Goal: Task Accomplishment & Management: Manage account settings

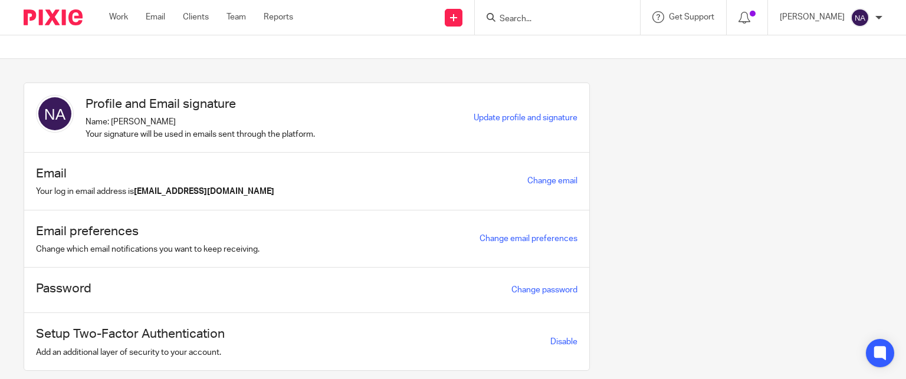
click at [566, 17] on input "Search" at bounding box center [551, 19] width 106 height 11
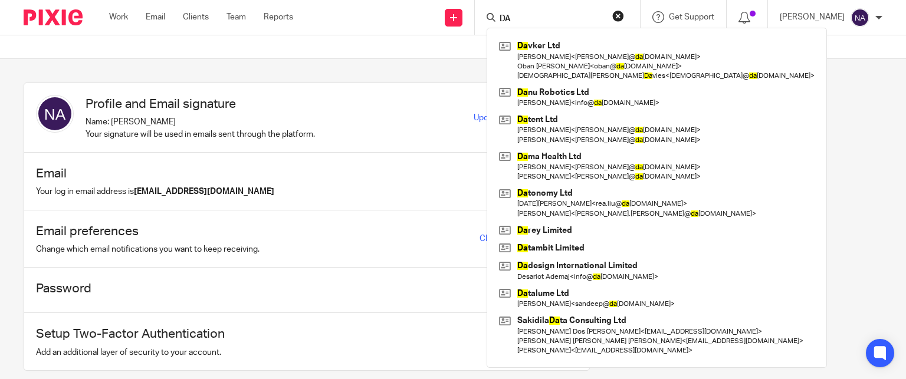
type input "D"
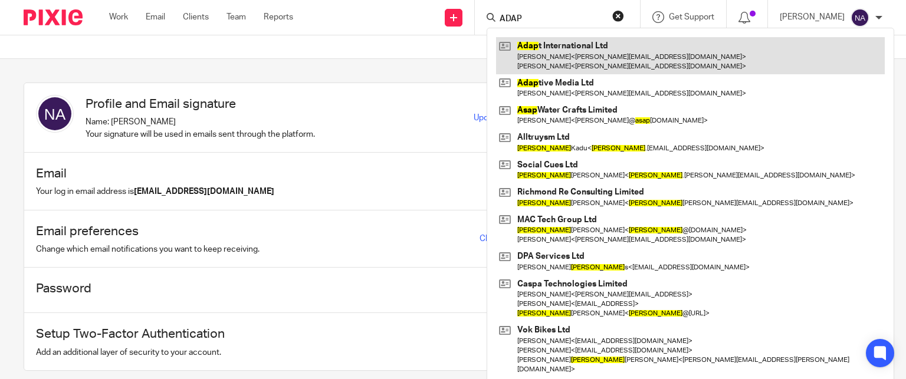
type input "ADAP"
click at [638, 65] on link at bounding box center [690, 55] width 389 height 37
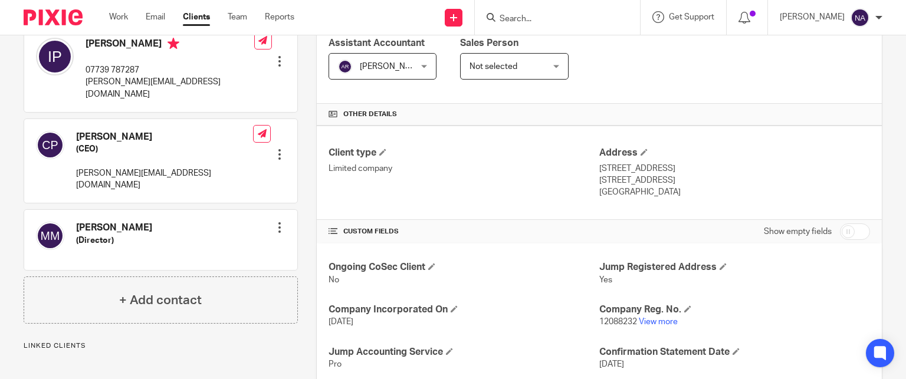
scroll to position [210, 0]
click at [275, 221] on div at bounding box center [280, 227] width 12 height 12
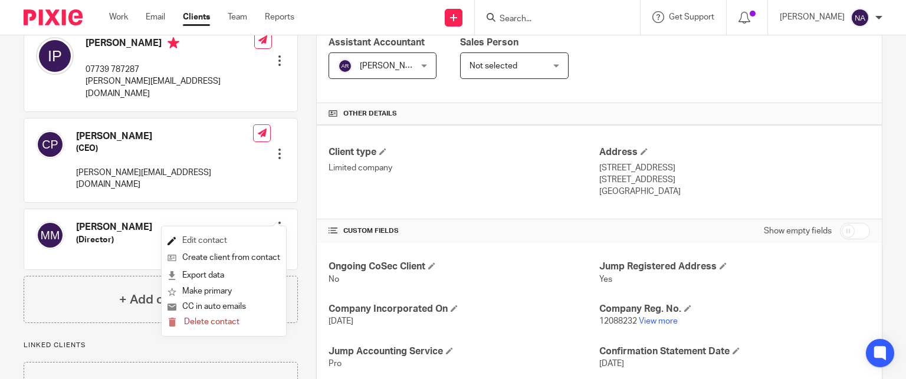
click at [209, 244] on link "Edit contact" at bounding box center [223, 240] width 113 height 17
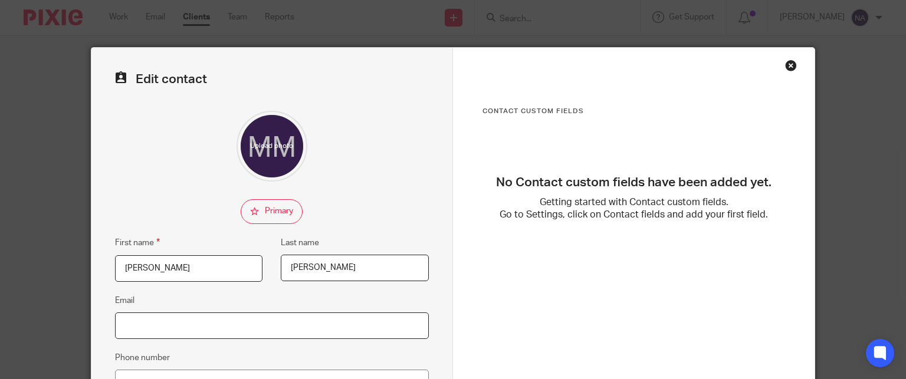
click at [189, 317] on input "Email" at bounding box center [272, 326] width 314 height 27
click at [785, 63] on div "Close this dialog window" at bounding box center [791, 66] width 12 height 12
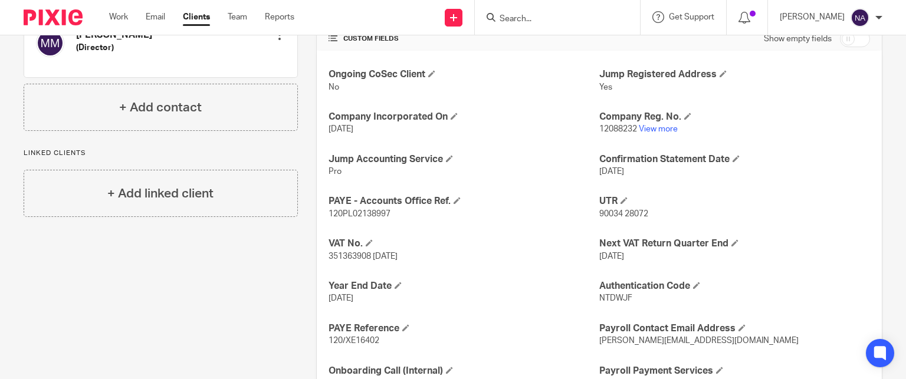
scroll to position [313, 0]
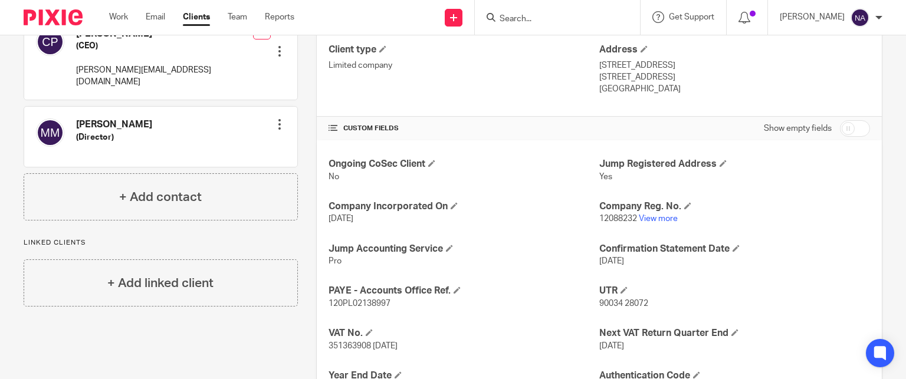
click at [275, 119] on div at bounding box center [280, 125] width 12 height 12
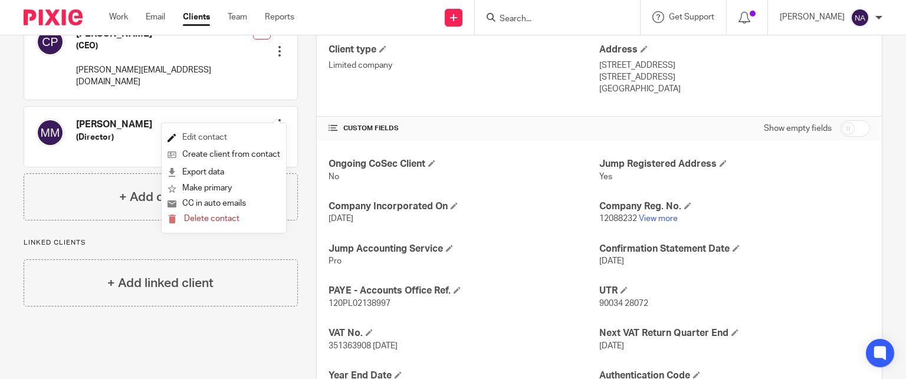
click at [248, 133] on link "Edit contact" at bounding box center [223, 137] width 113 height 17
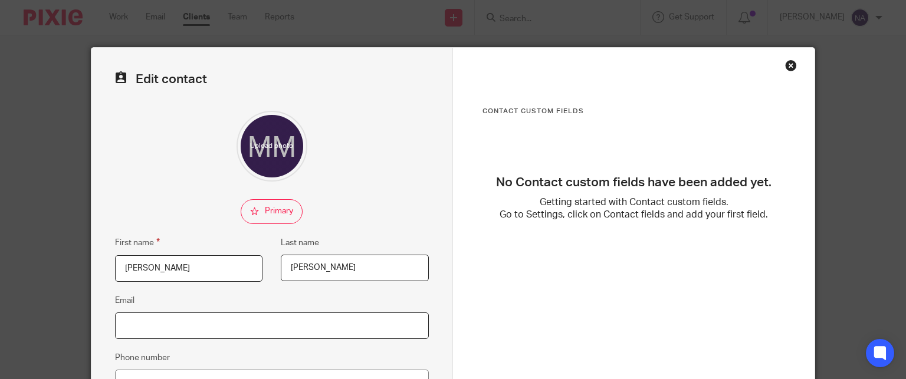
click at [180, 330] on input "Email" at bounding box center [272, 326] width 314 height 27
paste input "mathew@a-dapt.com"
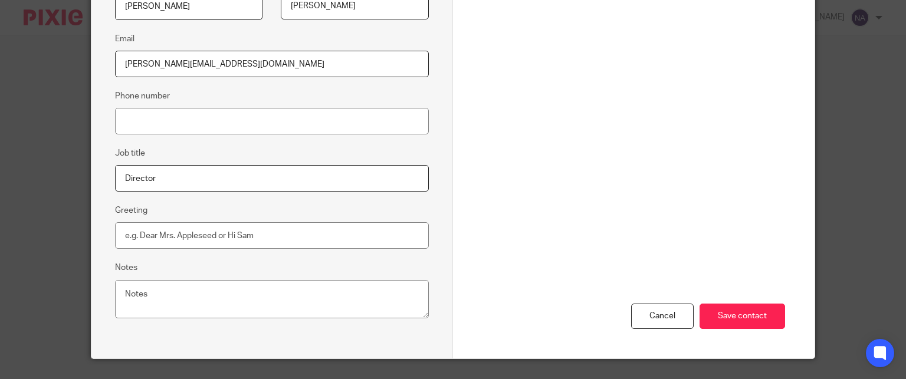
scroll to position [264, 0]
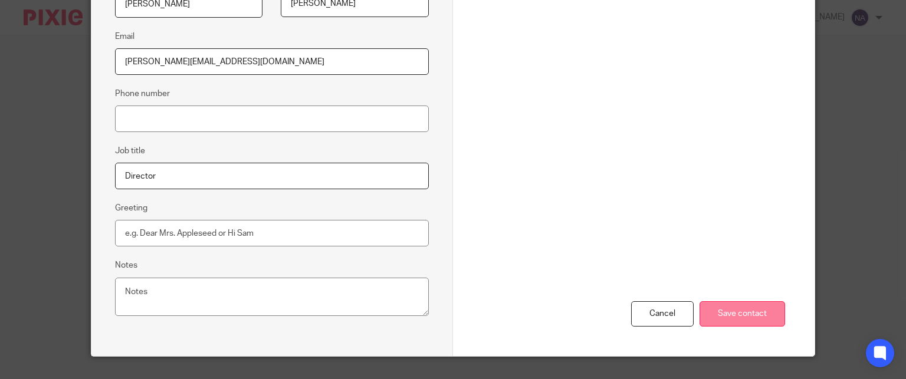
type input "mathew@a-dapt.com"
click at [757, 305] on input "Save contact" at bounding box center [742, 313] width 86 height 25
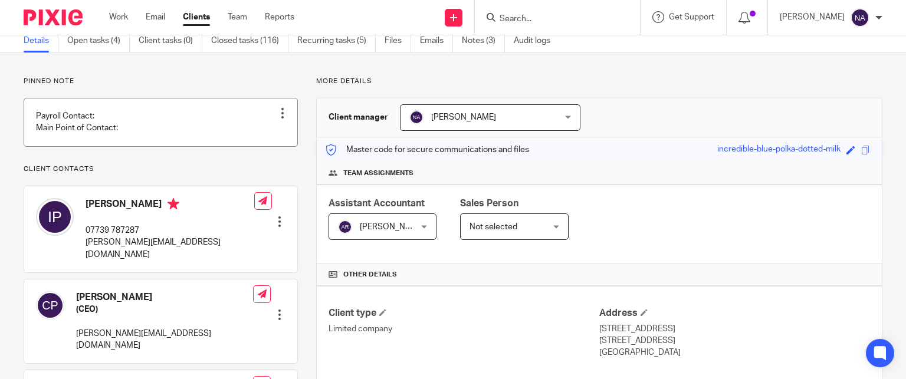
scroll to position [35, 0]
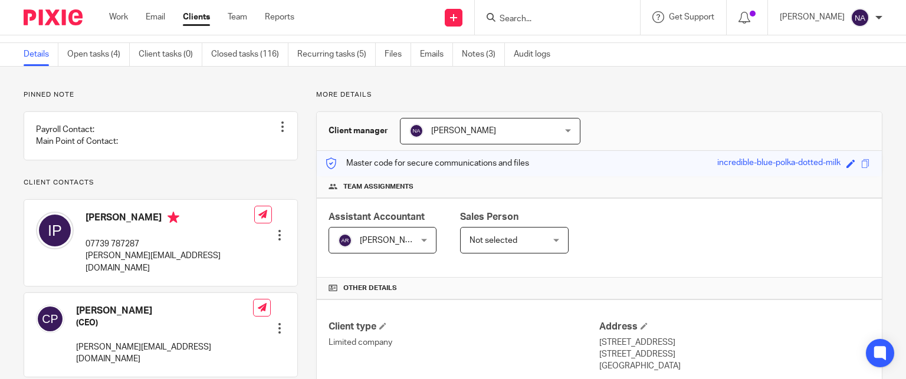
click at [540, 16] on input "Search" at bounding box center [551, 19] width 106 height 11
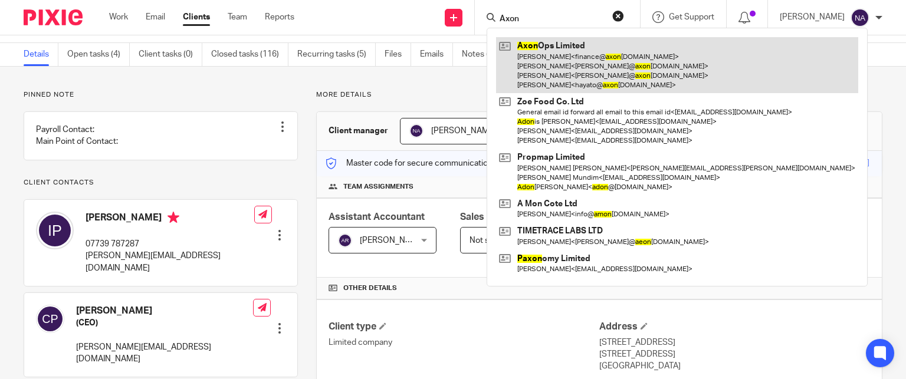
type input "Axon"
click at [587, 57] on link at bounding box center [677, 65] width 362 height 56
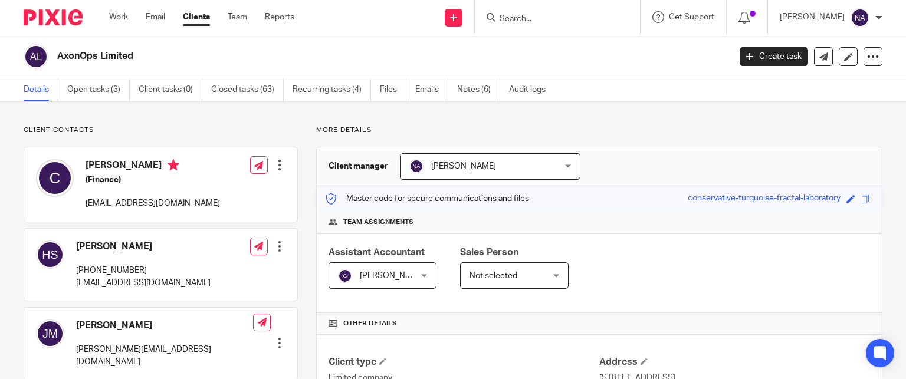
drag, startPoint x: 59, startPoint y: 54, endPoint x: 134, endPoint y: 54, distance: 74.9
click at [134, 54] on h2 "AxonOps Limited" at bounding box center [323, 56] width 532 height 12
copy h2 "AxonOps Limited"
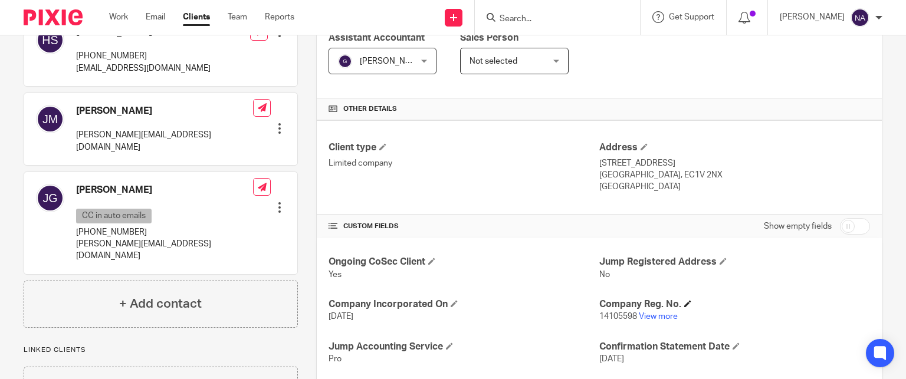
scroll to position [215, 0]
click at [651, 313] on link "View more" at bounding box center [658, 317] width 39 height 8
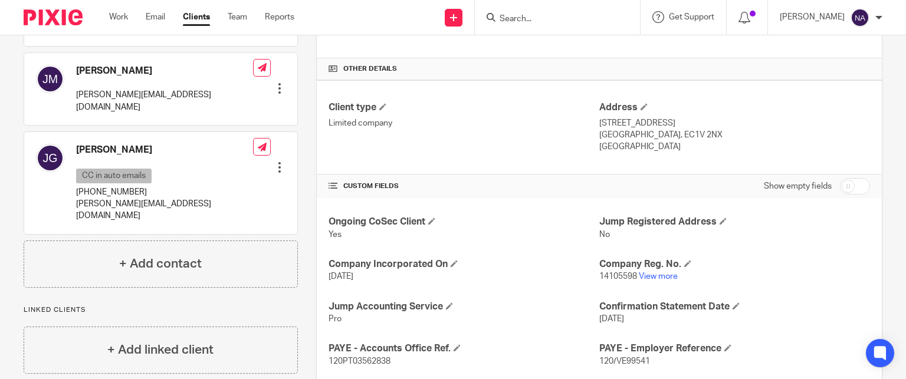
scroll to position [264, 0]
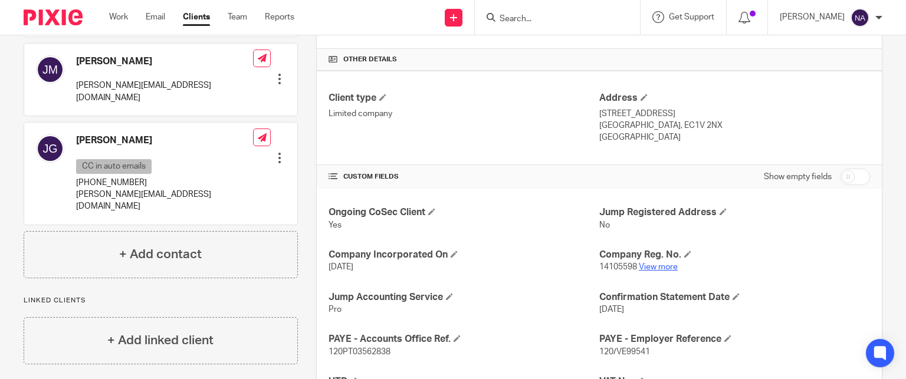
click at [661, 265] on link "View more" at bounding box center [658, 267] width 39 height 8
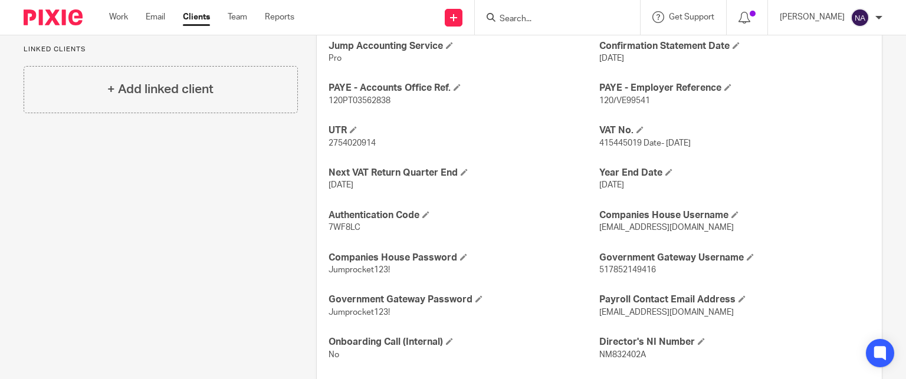
scroll to position [517, 0]
drag, startPoint x: 593, startPoint y: 101, endPoint x: 643, endPoint y: 106, distance: 50.9
click at [643, 106] on div "Ongoing CoSec Client Yes Jump Registered Address No Company Incorporated On [DA…" at bounding box center [599, 178] width 565 height 484
copy span "120/VE99541"
